Goal: Information Seeking & Learning: Learn about a topic

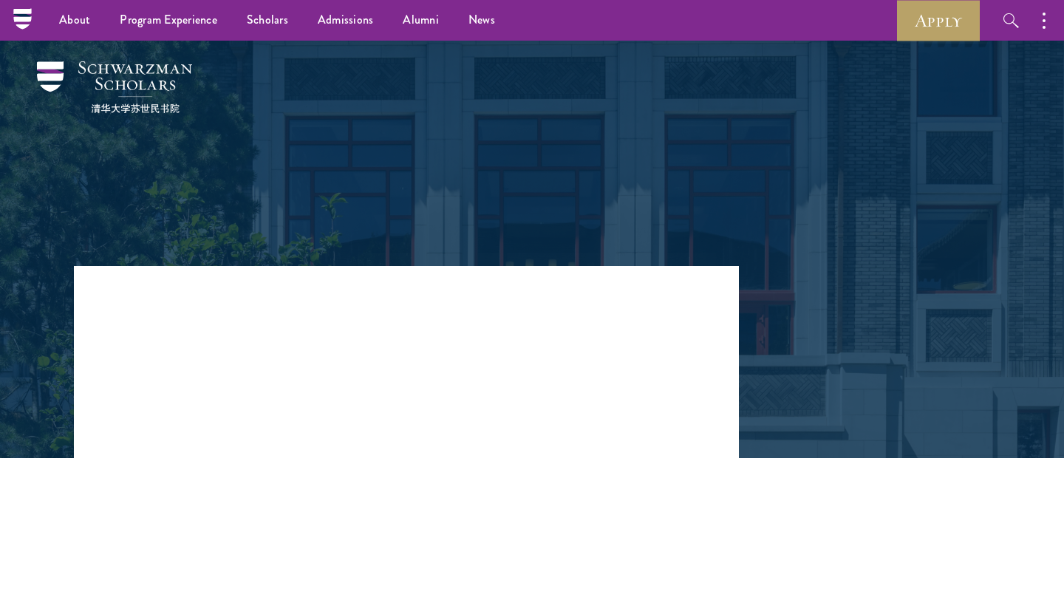
scroll to position [1173, 0]
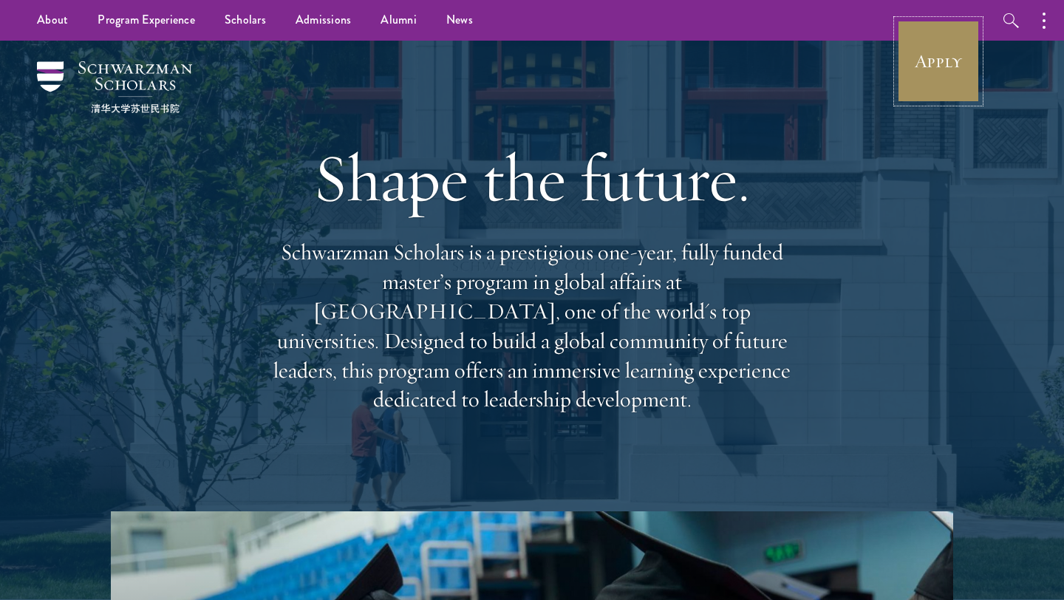
click at [936, 67] on link "Apply" at bounding box center [938, 61] width 83 height 83
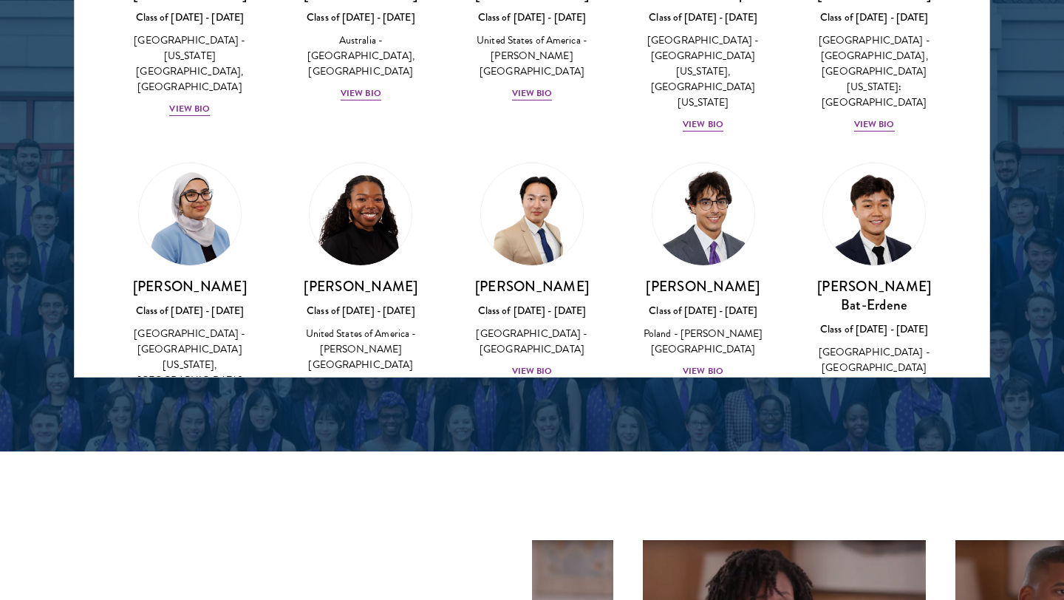
scroll to position [732, 0]
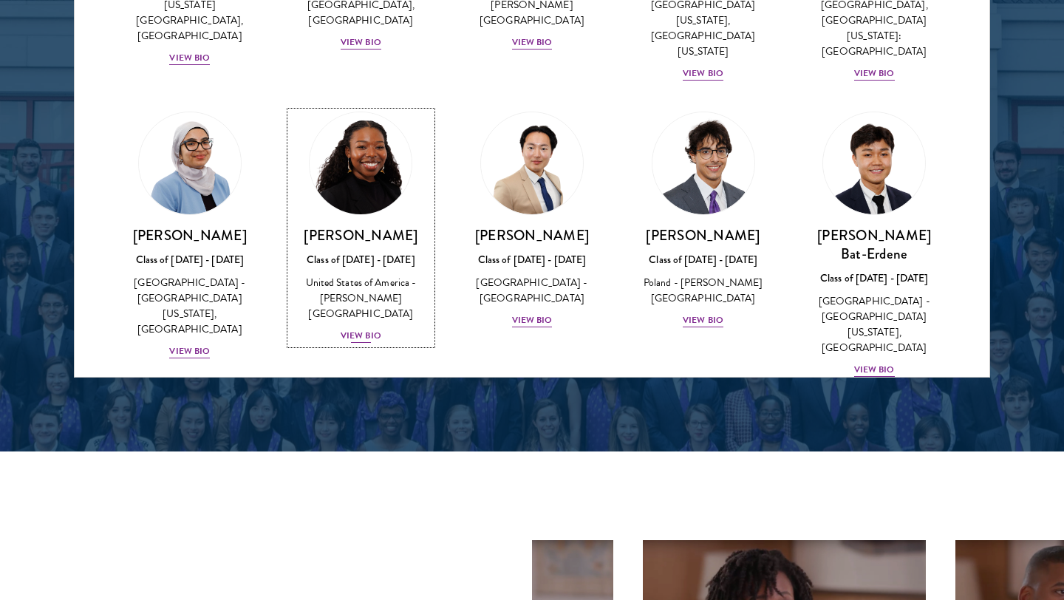
click at [365, 329] on div "View Bio" at bounding box center [361, 336] width 41 height 14
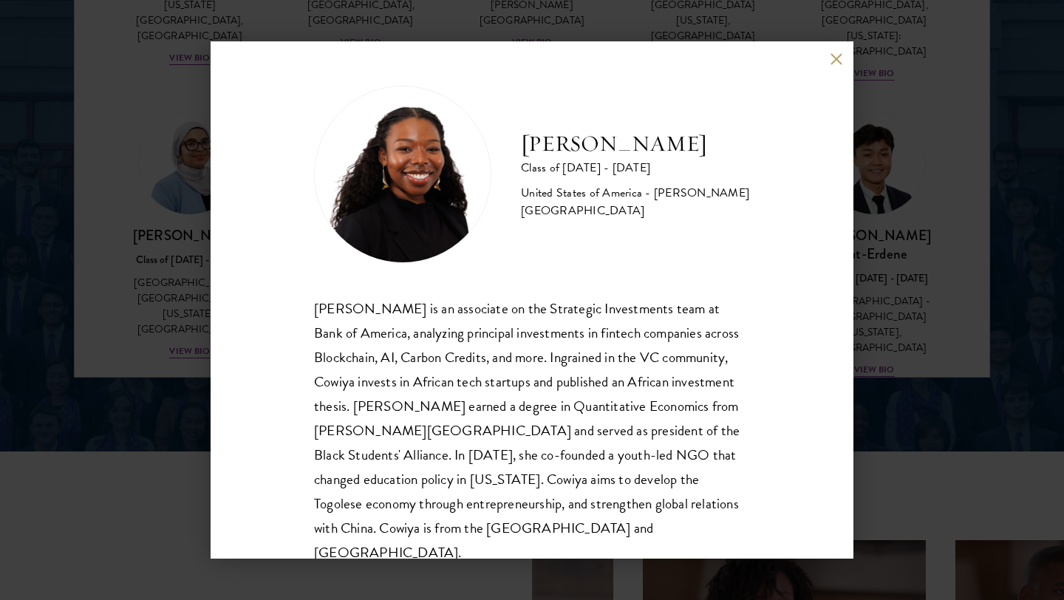
click at [243, 327] on div "[PERSON_NAME] Class of [DATE] - [DATE] [GEOGRAPHIC_DATA] - [PERSON_NAME][GEOGRA…" at bounding box center [532, 299] width 643 height 517
click at [926, 231] on div "[PERSON_NAME] Class of [DATE] - [DATE] [GEOGRAPHIC_DATA] - [PERSON_NAME][GEOGRA…" at bounding box center [532, 300] width 1064 height 600
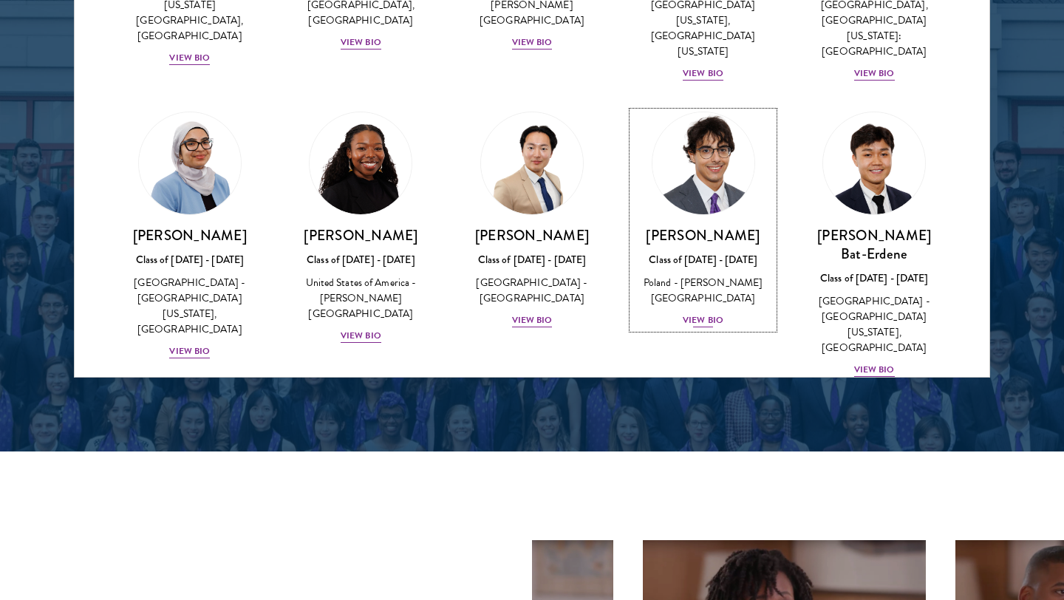
click at [707, 313] on div "View Bio" at bounding box center [703, 320] width 41 height 14
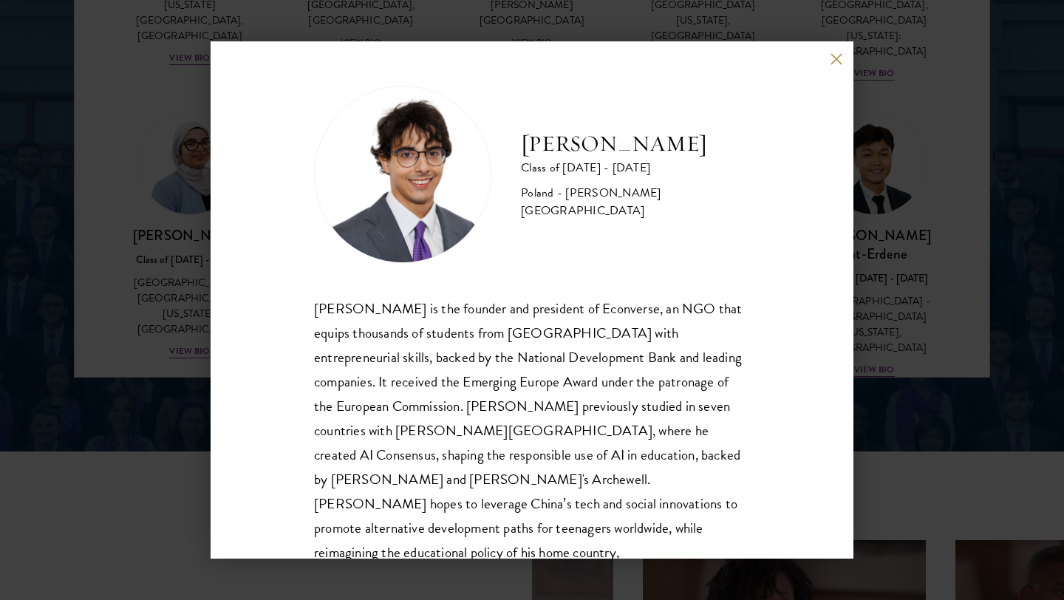
click at [827, 58] on div "[PERSON_NAME] Class of [DATE] - [DATE] [GEOGRAPHIC_DATA] - [PERSON_NAME][GEOGRA…" at bounding box center [532, 299] width 643 height 517
click at [837, 55] on button at bounding box center [836, 58] width 13 height 13
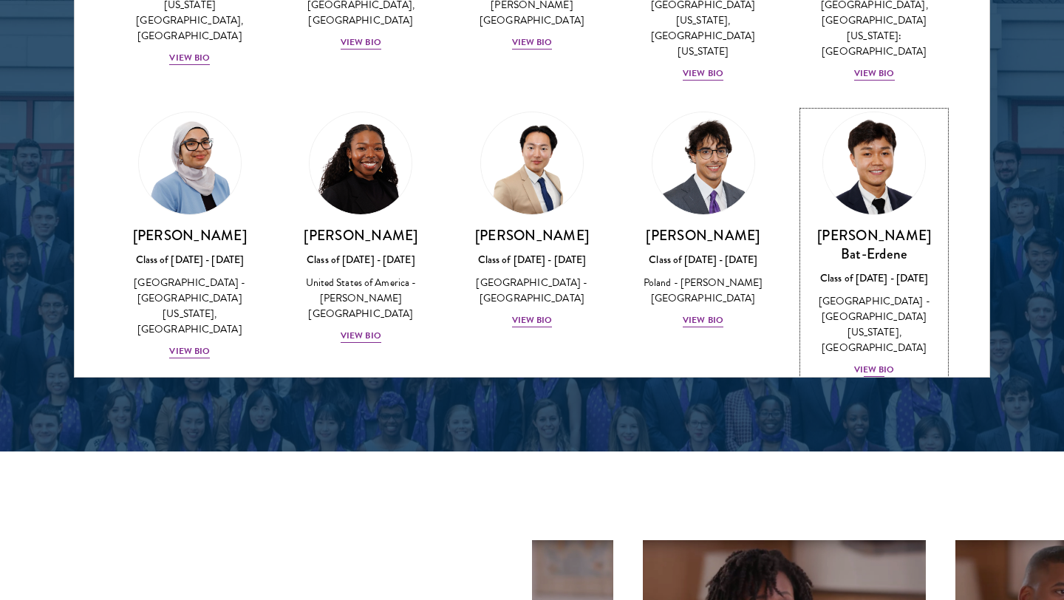
click at [877, 363] on div "View Bio" at bounding box center [874, 370] width 41 height 14
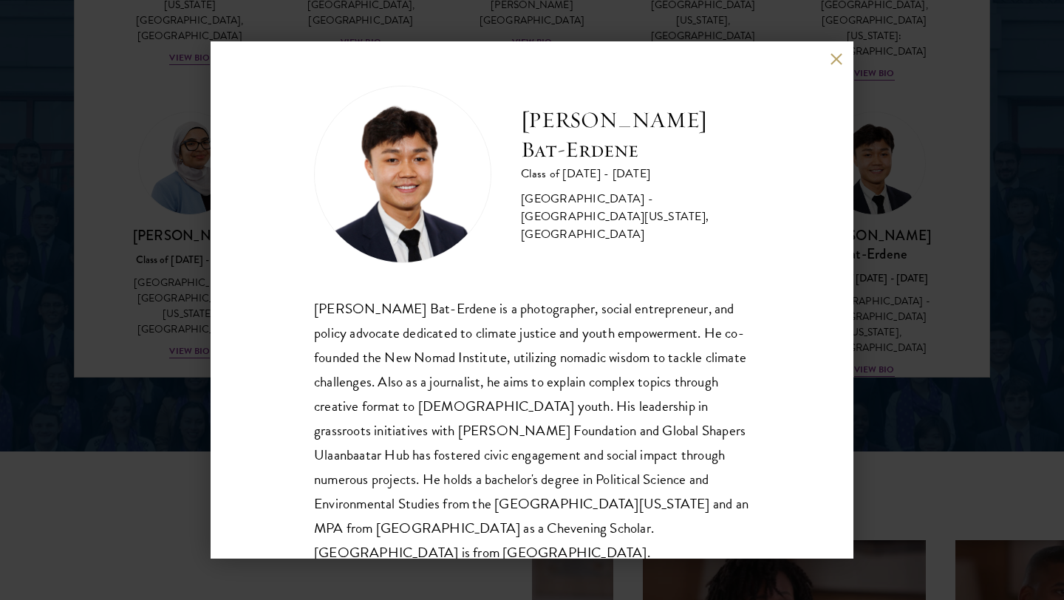
click at [832, 56] on button at bounding box center [836, 58] width 13 height 13
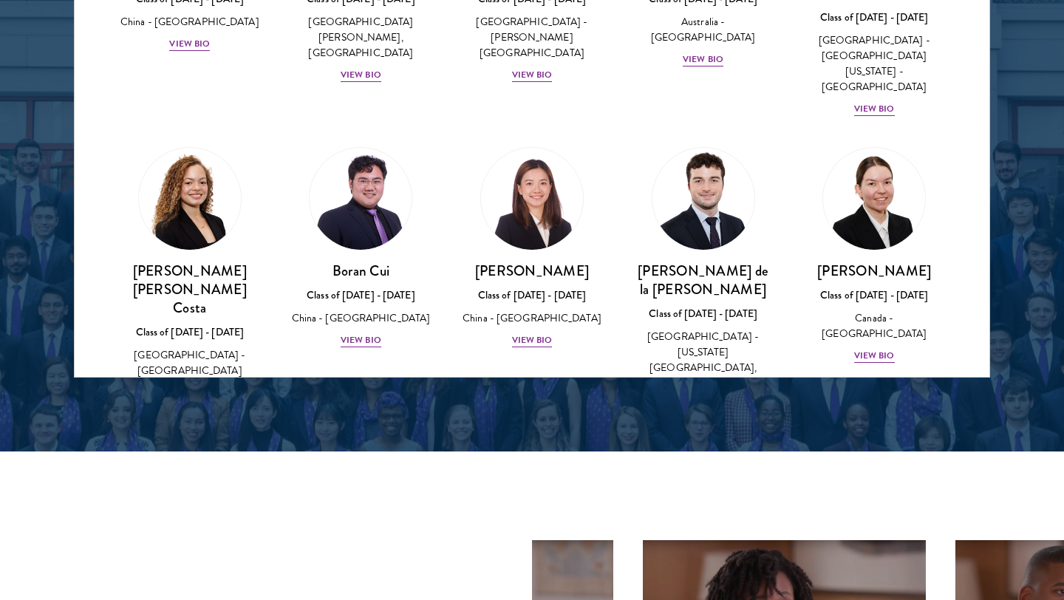
scroll to position [1741, 0]
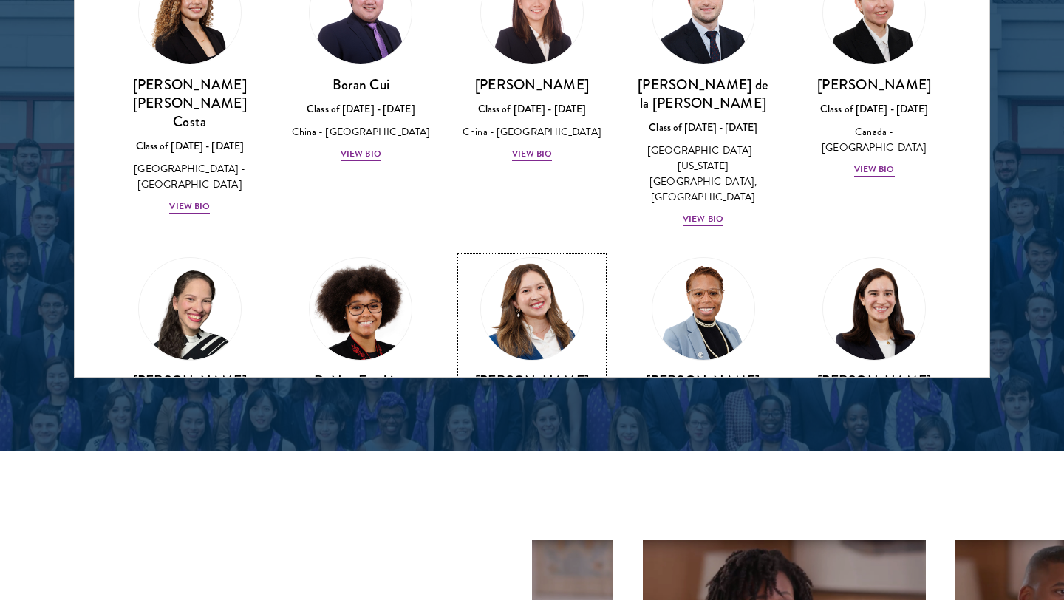
click at [521, 493] on div "View Bio" at bounding box center [532, 500] width 41 height 14
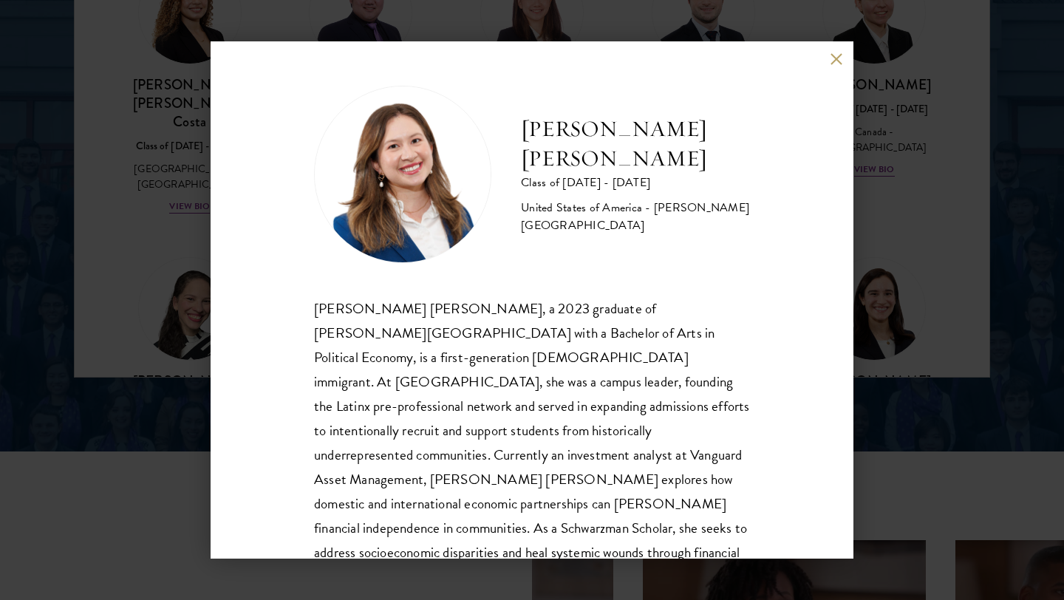
scroll to position [50, 0]
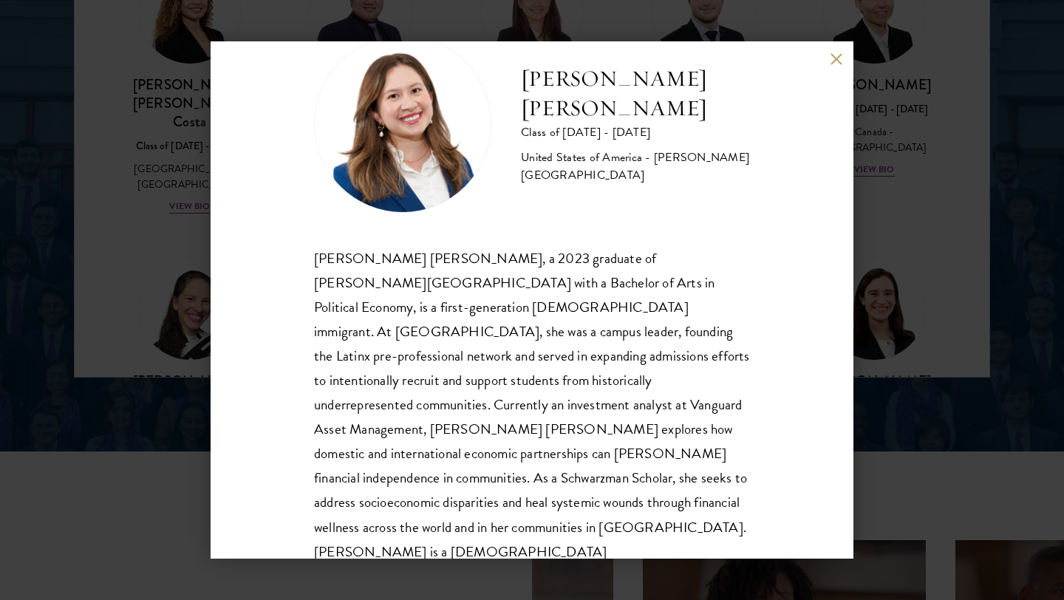
click at [832, 58] on button at bounding box center [836, 58] width 13 height 13
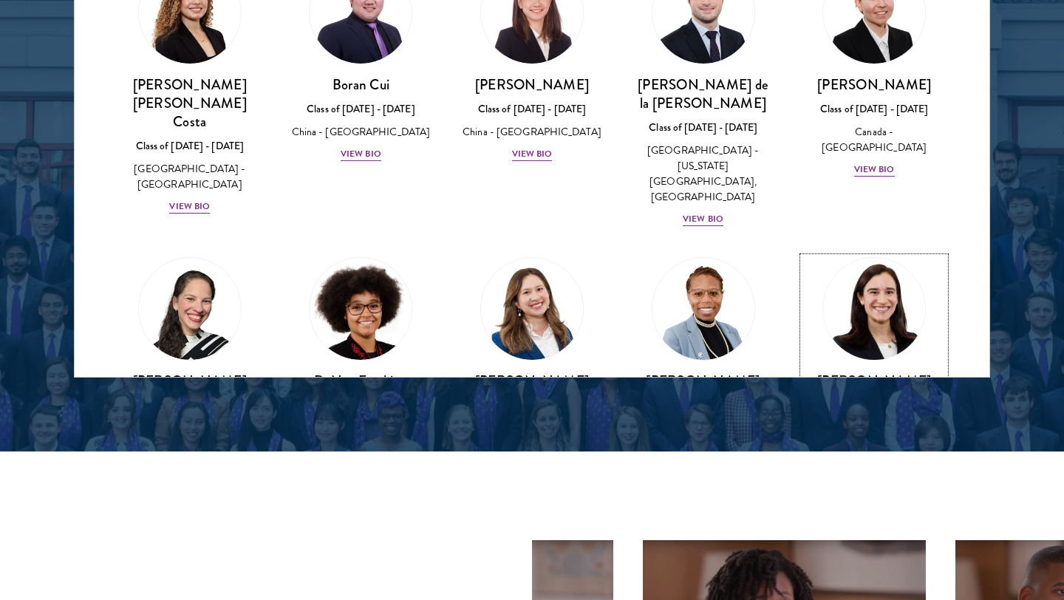
click at [863, 459] on div "View Bio" at bounding box center [874, 466] width 41 height 14
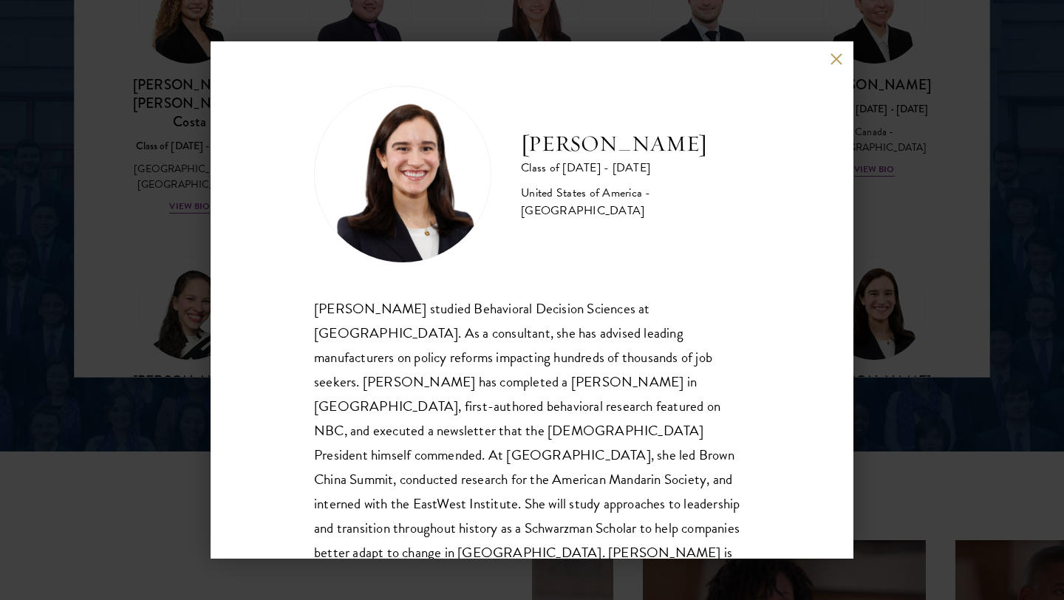
click at [831, 61] on button at bounding box center [836, 58] width 13 height 13
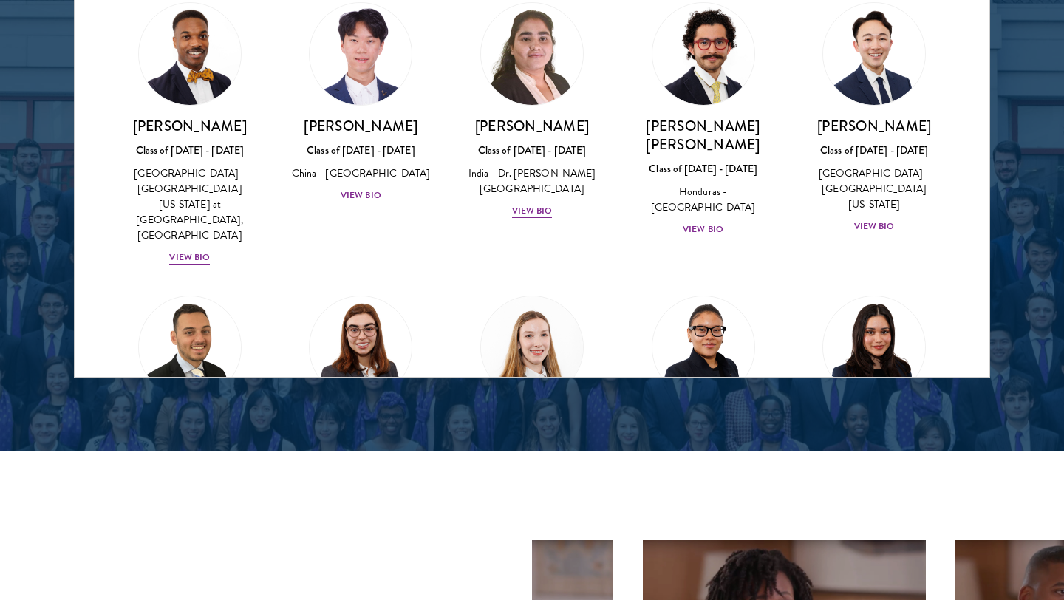
scroll to position [3620, 0]
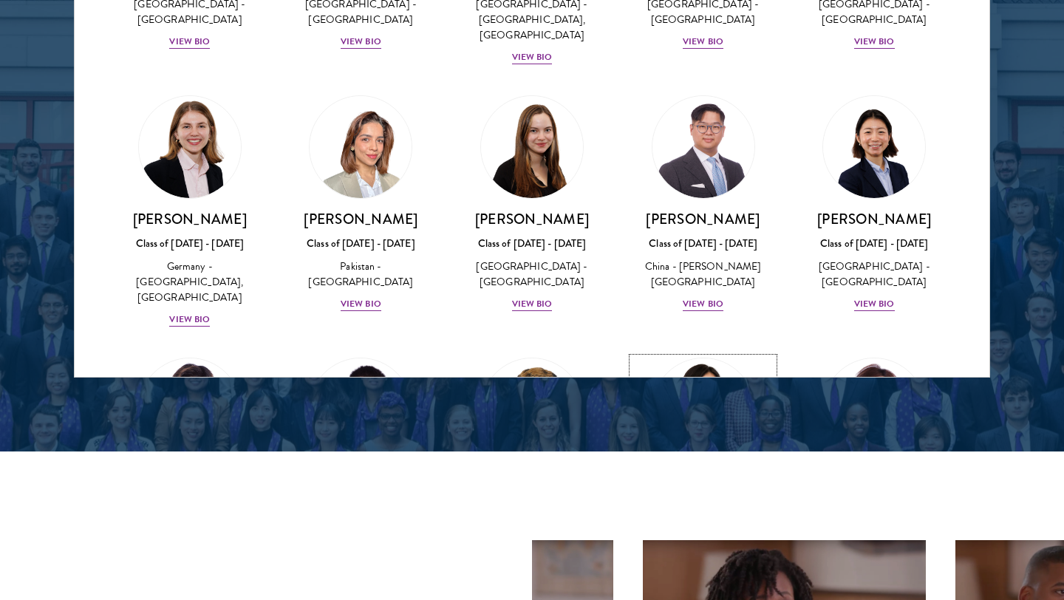
click at [698, 560] on div "View Bio" at bounding box center [703, 567] width 41 height 14
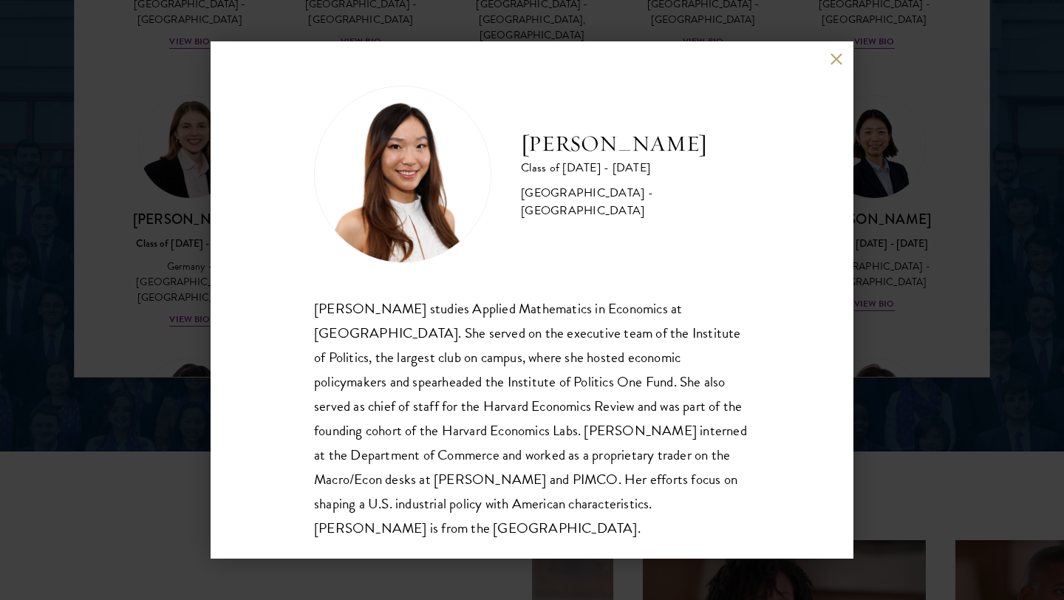
click at [749, 176] on div "[PERSON_NAME] Class of [DATE] - [DATE] [GEOGRAPHIC_DATA] - [GEOGRAPHIC_DATA]" at bounding box center [532, 174] width 436 height 177
drag, startPoint x: 130, startPoint y: 432, endPoint x: 160, endPoint y: 409, distance: 38.4
click at [130, 432] on div "[PERSON_NAME] Class of [DATE] - [DATE] [GEOGRAPHIC_DATA] - [GEOGRAPHIC_DATA] [P…" at bounding box center [532, 300] width 1064 height 600
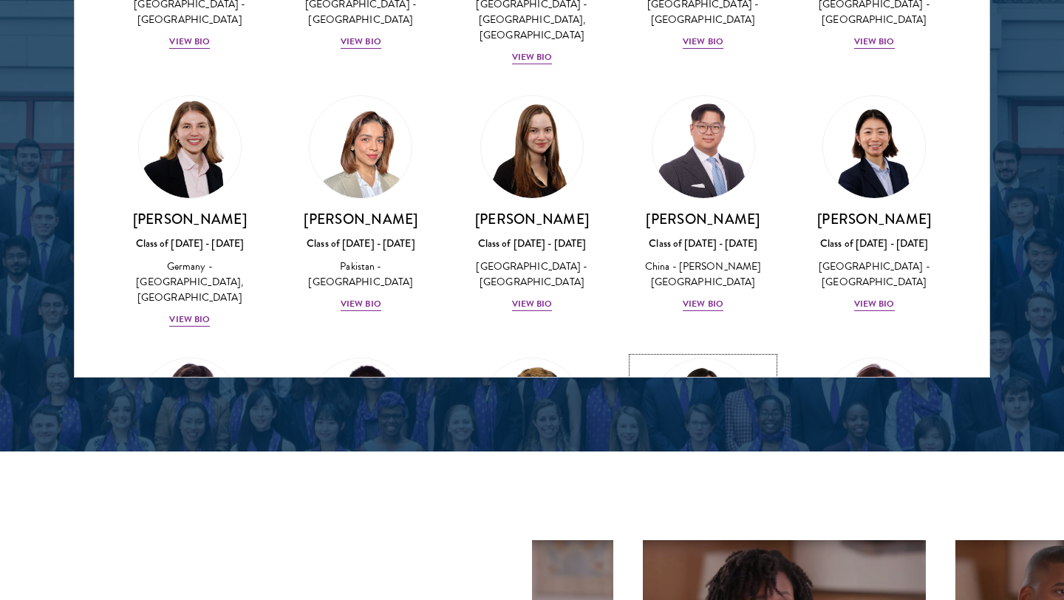
scroll to position [3627, 0]
